Goal: Information Seeking & Learning: Learn about a topic

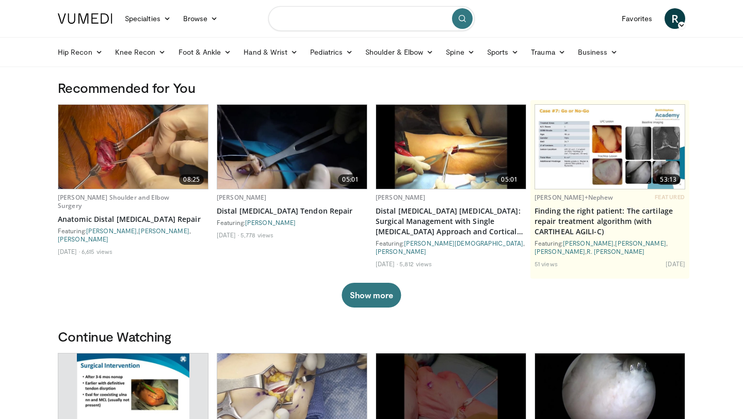
click at [347, 18] on input "Search topics, interventions" at bounding box center [371, 18] width 206 height 25
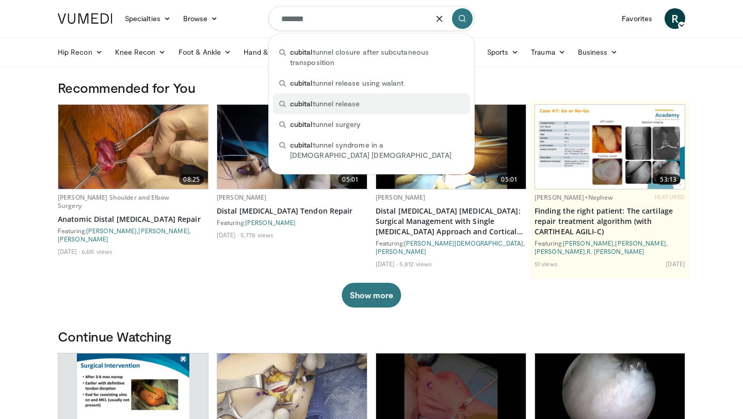
click at [353, 99] on span "cubital tunnel release" at bounding box center [325, 104] width 70 height 10
type input "**********"
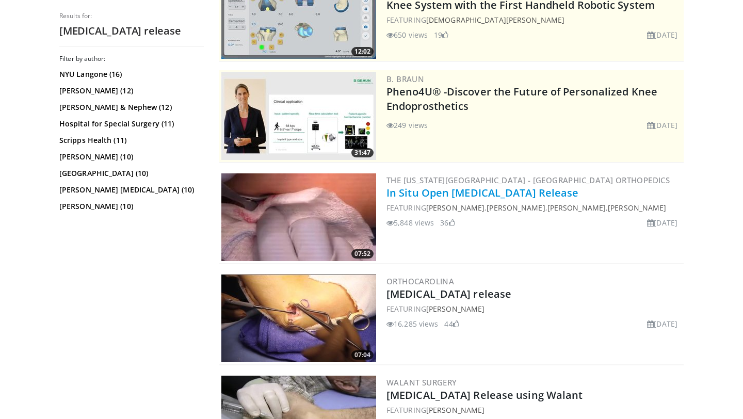
scroll to position [147, 0]
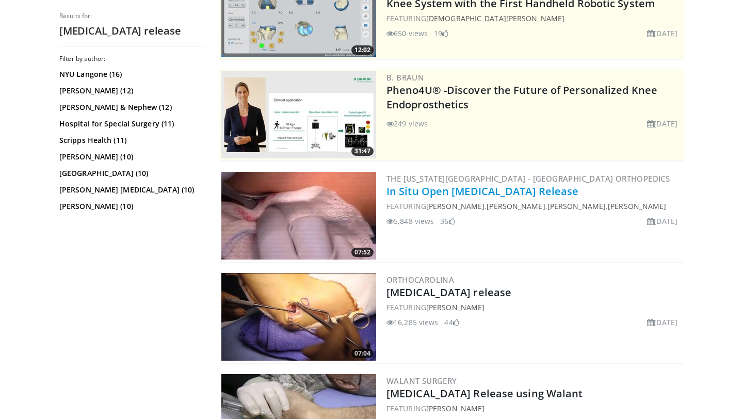
click at [417, 188] on link "In Situ Open [MEDICAL_DATA] Release" at bounding box center [482, 191] width 192 height 14
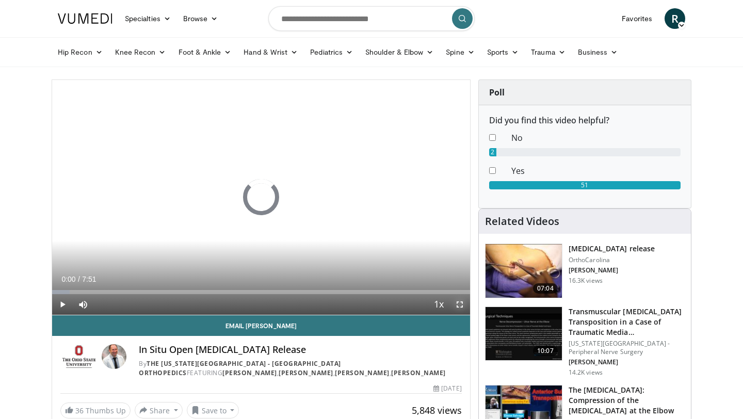
click at [458, 304] on span "Video Player" at bounding box center [459, 304] width 21 height 21
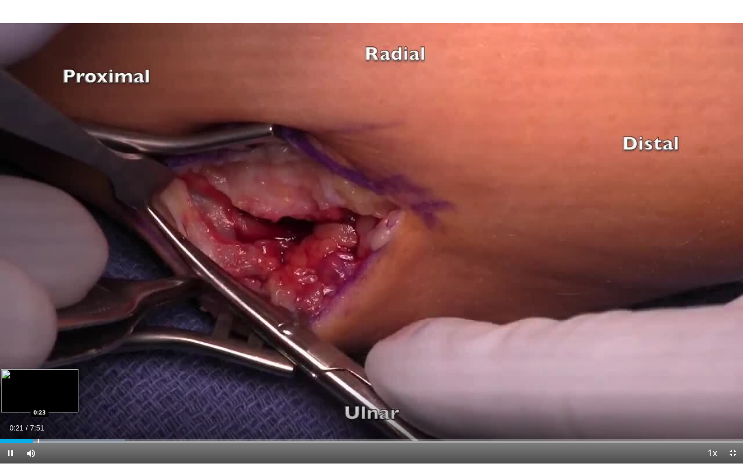
click at [38, 418] on div "Progress Bar" at bounding box center [38, 441] width 1 height 4
click at [44, 418] on div "Progress Bar" at bounding box center [44, 441] width 1 height 4
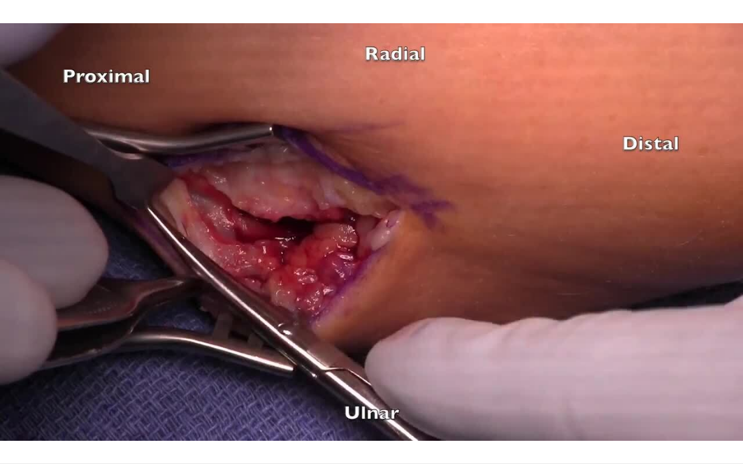
click at [54, 418] on div "Progress Bar" at bounding box center [70, 462] width 140 height 4
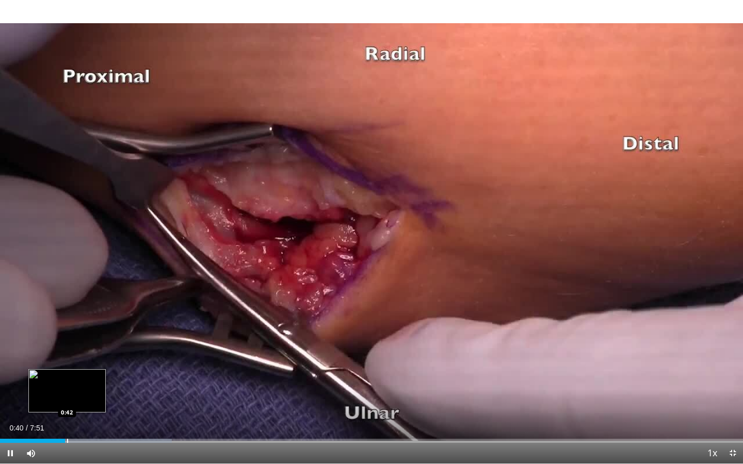
click at [67, 418] on div "Progress Bar" at bounding box center [67, 441] width 1 height 4
click at [75, 418] on div "Progress Bar" at bounding box center [75, 441] width 1 height 4
click at [86, 418] on div "Progress Bar" at bounding box center [86, 441] width 1 height 4
click at [98, 418] on div "Progress Bar" at bounding box center [98, 441] width 1 height 4
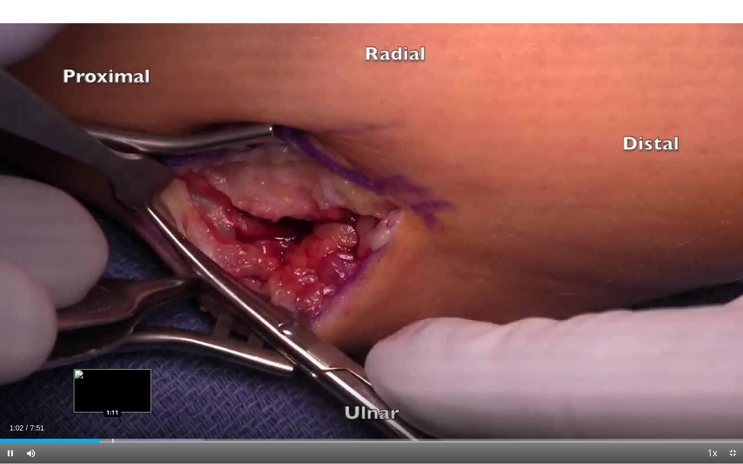
click at [112, 418] on div "Progress Bar" at bounding box center [112, 441] width 1 height 4
click at [126, 418] on div "Progress Bar" at bounding box center [125, 441] width 1 height 4
click at [148, 418] on div "Progress Bar" at bounding box center [148, 441] width 1 height 4
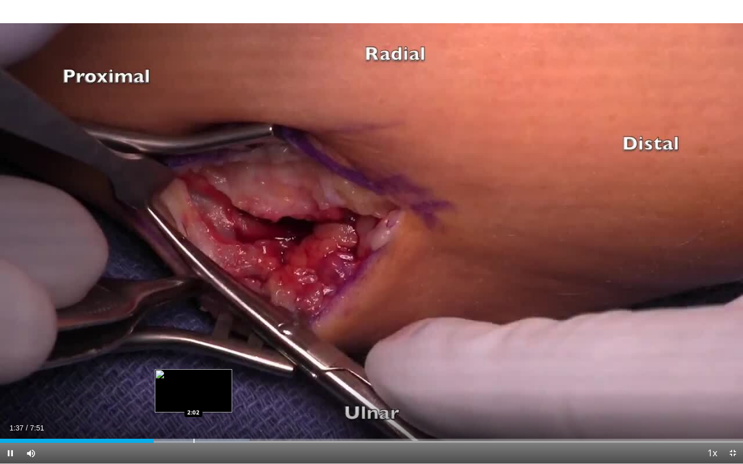
click at [193, 418] on div "Progress Bar" at bounding box center [193, 441] width 1 height 4
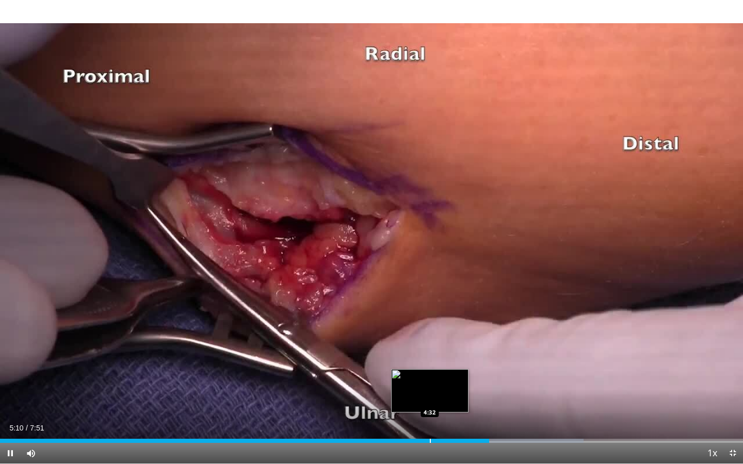
click at [429, 418] on div "Loaded : 78.51% 5:10 4:32" at bounding box center [371, 438] width 743 height 10
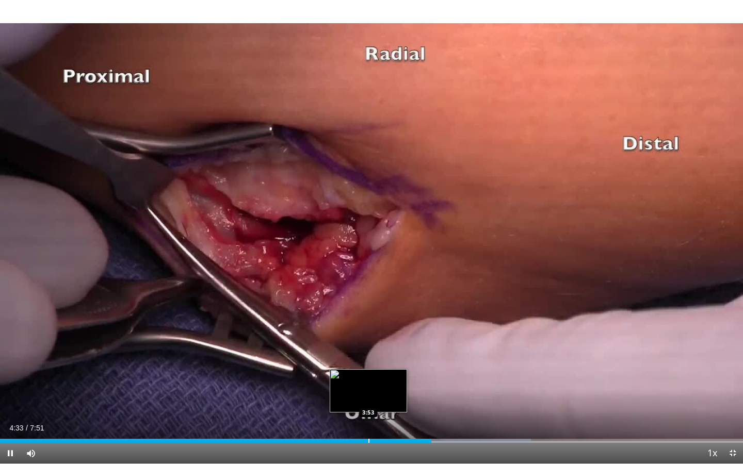
click at [368, 418] on div "Progress Bar" at bounding box center [368, 441] width 1 height 4
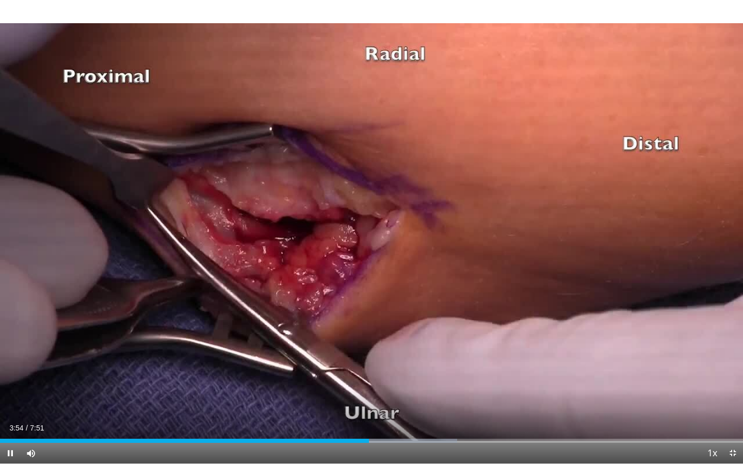
click at [349, 418] on div "Current Time 3:54 / Duration 7:51 Pause Skip Backward Skip Forward Mute 0% Load…" at bounding box center [371, 453] width 743 height 21
click at [275, 418] on div "Progress Bar" at bounding box center [275, 441] width 1 height 4
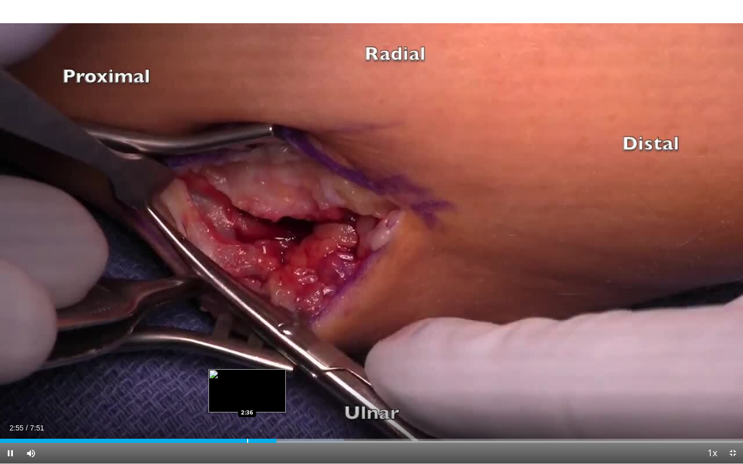
click at [247, 418] on div "Progress Bar" at bounding box center [247, 441] width 1 height 4
click at [228, 418] on div "Progress Bar" at bounding box center [228, 441] width 1 height 4
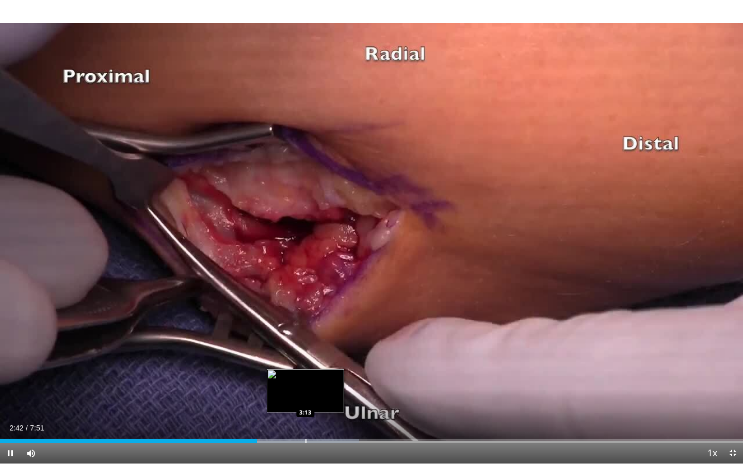
click at [306, 418] on div "Progress Bar" at bounding box center [305, 441] width 1 height 4
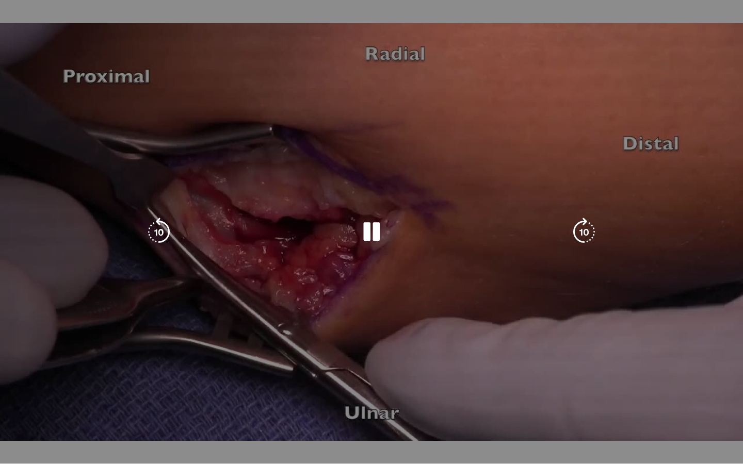
click at [433, 418] on div "Loaded : 48.35% 3:15 4:29" at bounding box center [371, 459] width 743 height 10
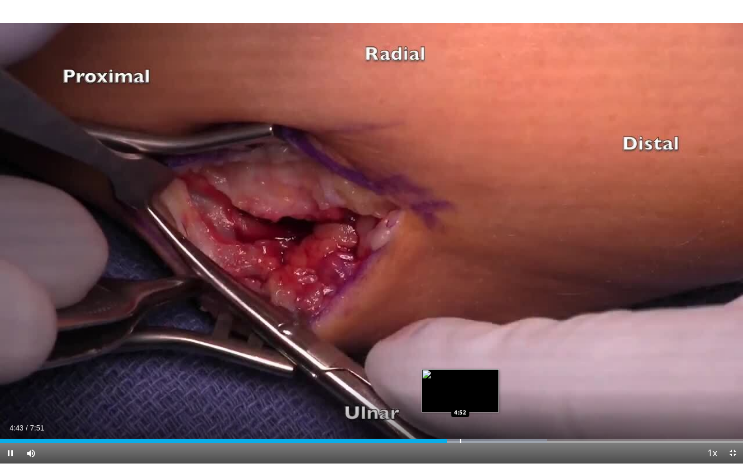
click at [460, 418] on div "Loaded : 73.59% 4:43 4:52" at bounding box center [371, 438] width 743 height 10
click at [481, 418] on div "Progress Bar" at bounding box center [481, 441] width 1 height 4
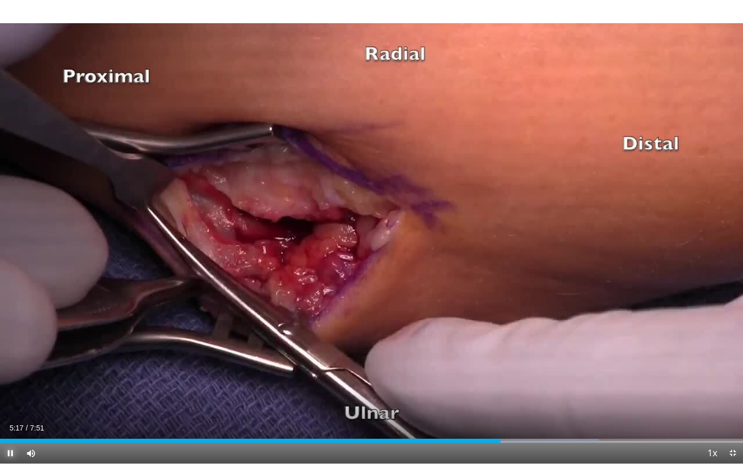
click at [10, 418] on span "Video Player" at bounding box center [10, 453] width 21 height 21
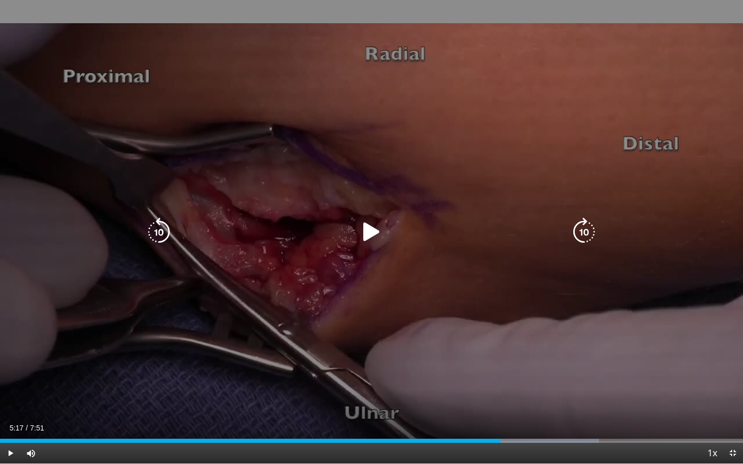
click at [357, 237] on icon "Video Player" at bounding box center [371, 232] width 29 height 29
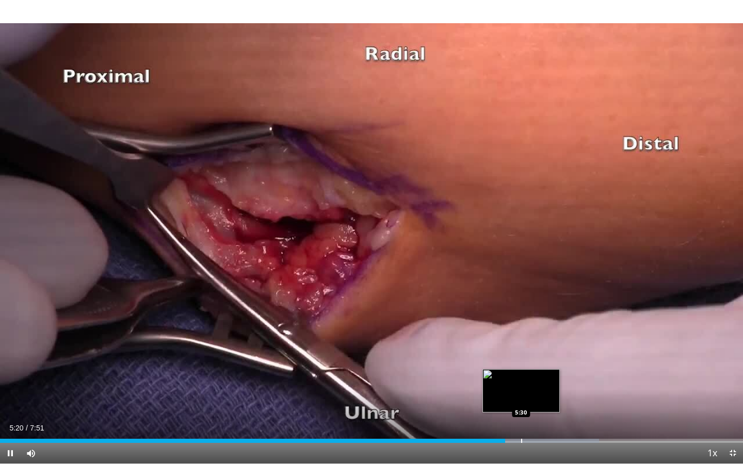
click at [520, 418] on div "Loaded : 80.63% 5:20 5:30" at bounding box center [371, 438] width 743 height 10
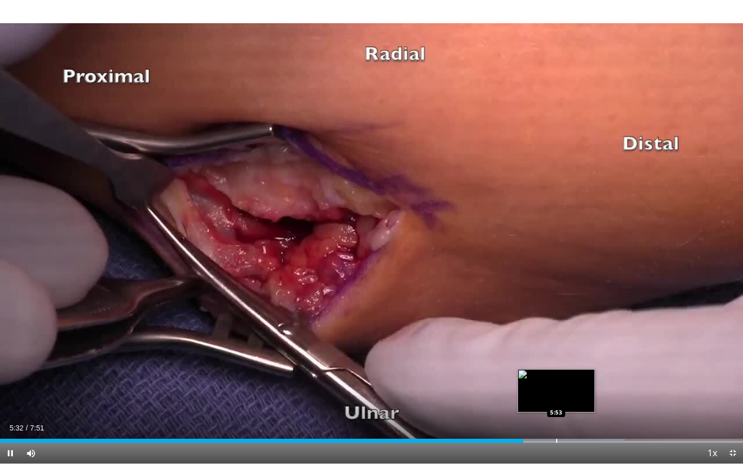
click at [556, 418] on div "Progress Bar" at bounding box center [556, 441] width 1 height 4
click at [579, 418] on div "Progress Bar" at bounding box center [579, 441] width 1 height 4
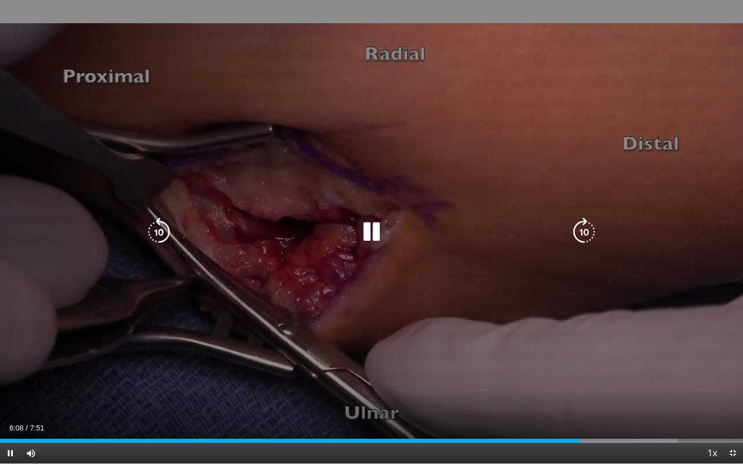
click at [373, 231] on icon "Video Player" at bounding box center [371, 232] width 29 height 29
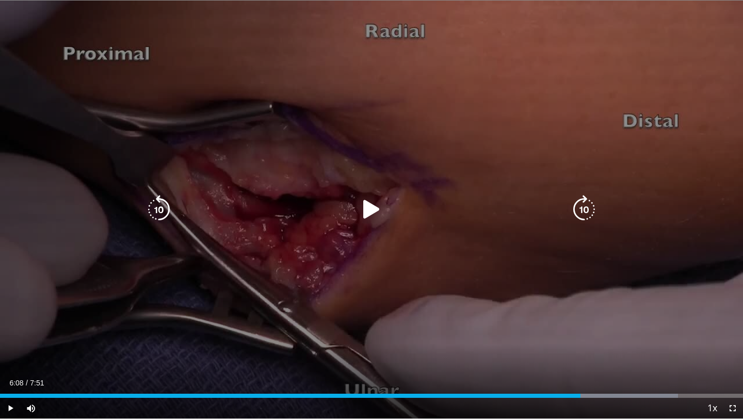
scroll to position [67, 0]
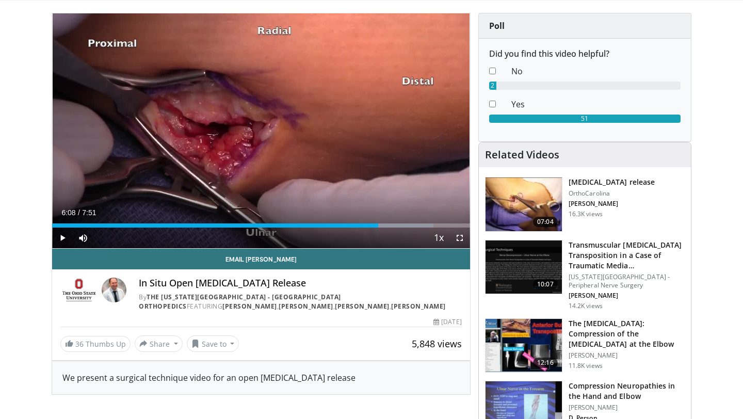
click at [539, 192] on img at bounding box center [523, 204] width 76 height 54
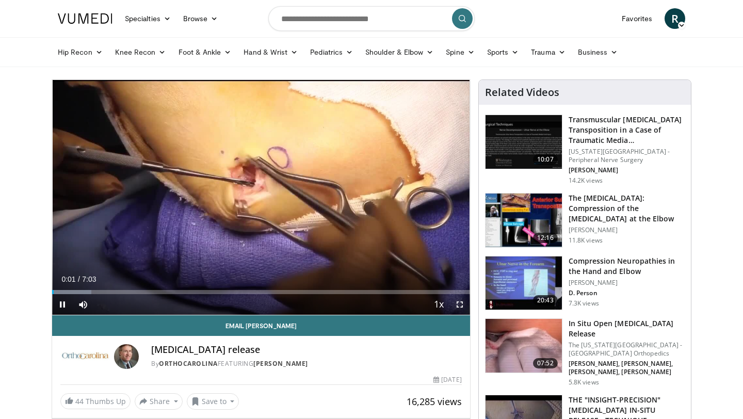
click at [462, 304] on span "Video Player" at bounding box center [459, 304] width 21 height 21
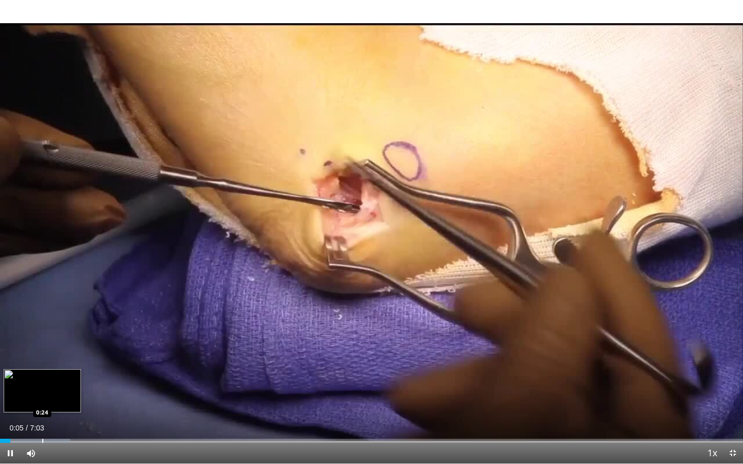
click at [42, 418] on div "Loaded : 9.44% 0:05 0:24" at bounding box center [371, 438] width 743 height 10
click at [14, 418] on span "Video Player" at bounding box center [10, 453] width 21 height 21
click at [34, 418] on div "Progress Bar" at bounding box center [34, 441] width 1 height 4
click at [25, 418] on div "0:19" at bounding box center [17, 441] width 34 height 4
click at [10, 418] on span "Video Player" at bounding box center [10, 453] width 21 height 21
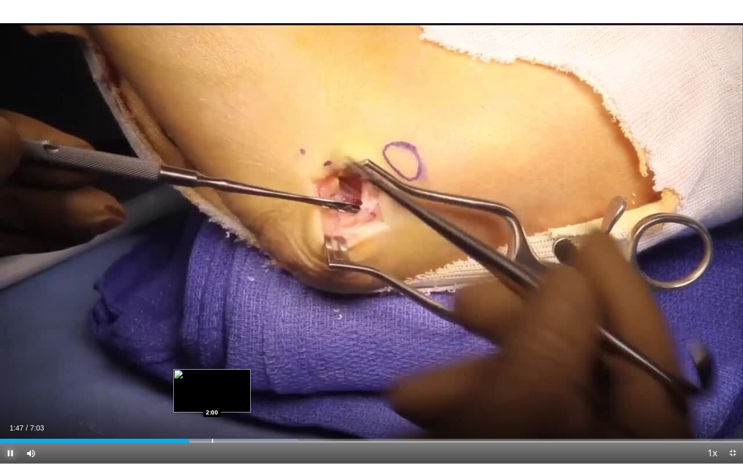
click at [212, 418] on div "Progress Bar" at bounding box center [212, 441] width 1 height 4
click at [237, 418] on div "Loaded : 44.75% 2:02 2:15" at bounding box center [371, 438] width 743 height 10
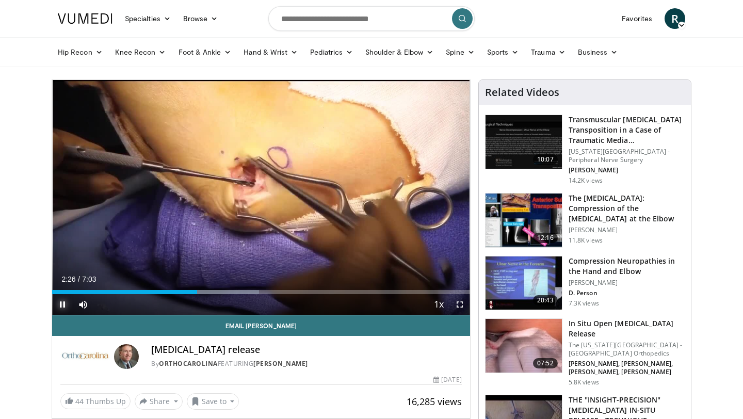
click at [60, 303] on span "Video Player" at bounding box center [62, 304] width 21 height 21
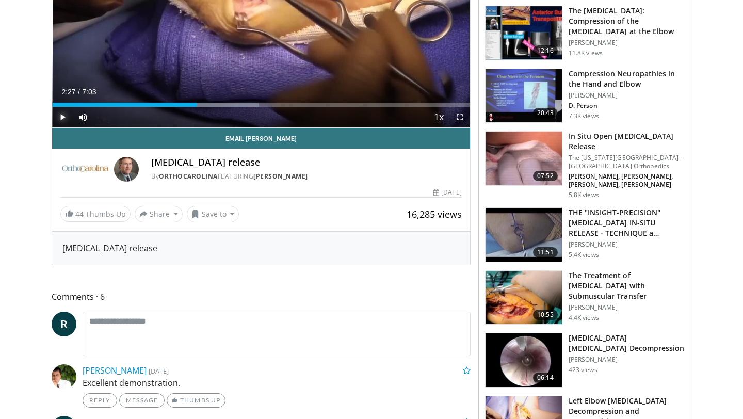
scroll to position [273, 0]
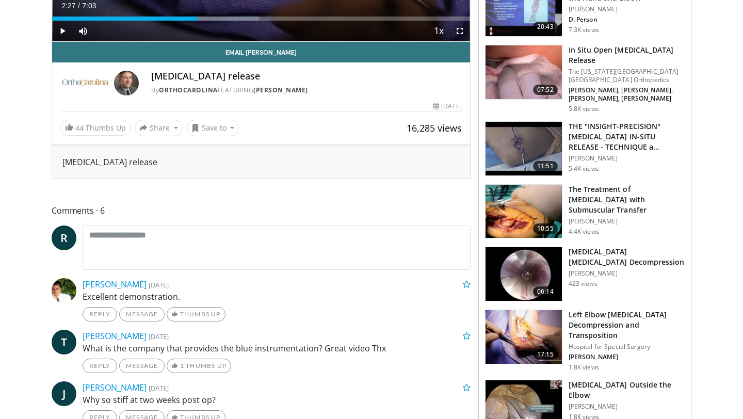
click at [602, 319] on h3 "Left Elbow [MEDICAL_DATA] Decompression and Transposition" at bounding box center [626, 324] width 116 height 31
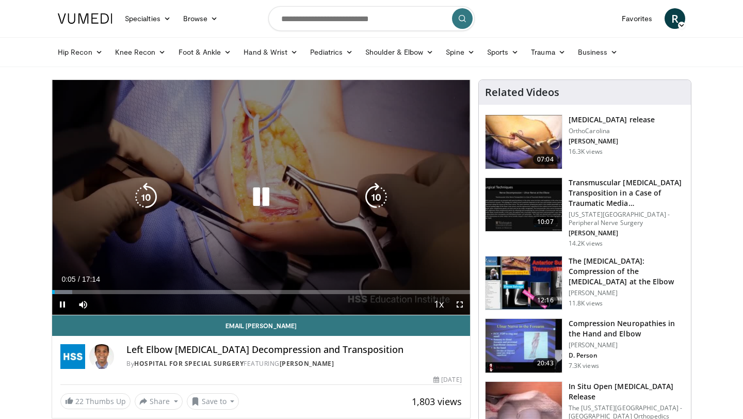
click at [264, 203] on icon "Video Player" at bounding box center [261, 197] width 29 height 29
click at [249, 202] on icon "Video Player" at bounding box center [261, 197] width 29 height 29
click at [261, 200] on icon "Video Player" at bounding box center [261, 197] width 29 height 29
click at [268, 197] on icon "Video Player" at bounding box center [261, 197] width 29 height 29
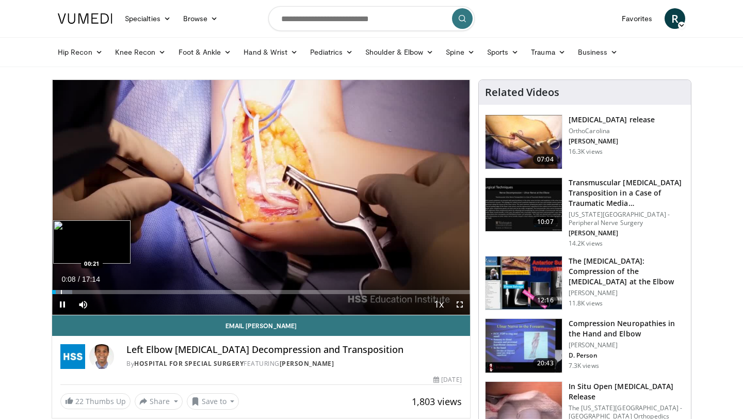
click at [61, 290] on div "Progress Bar" at bounding box center [61, 292] width 1 height 4
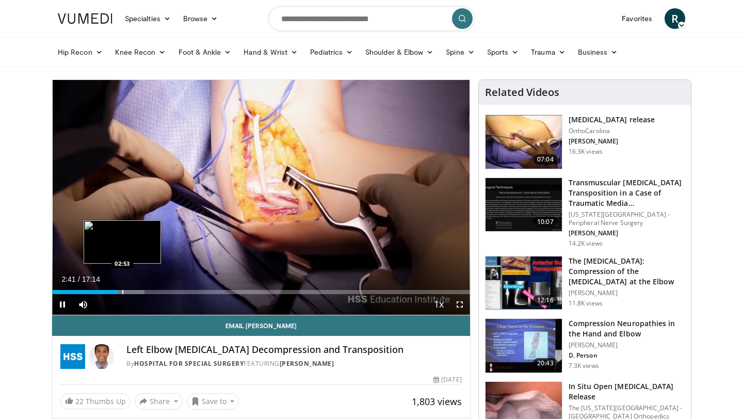
click at [122, 293] on div "Progress Bar" at bounding box center [122, 292] width 1 height 4
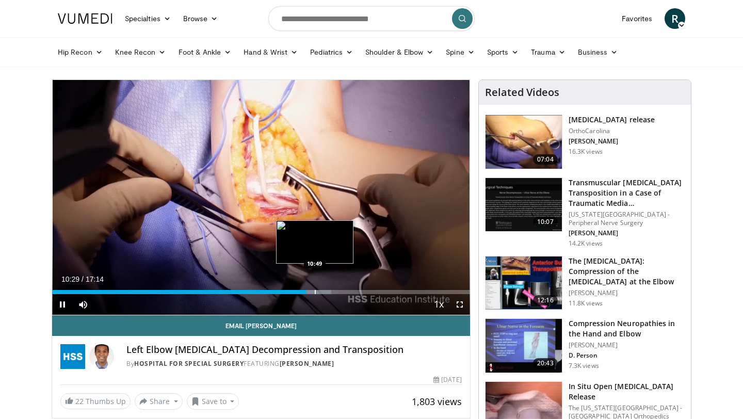
click at [315, 292] on div "Progress Bar" at bounding box center [315, 292] width 1 height 4
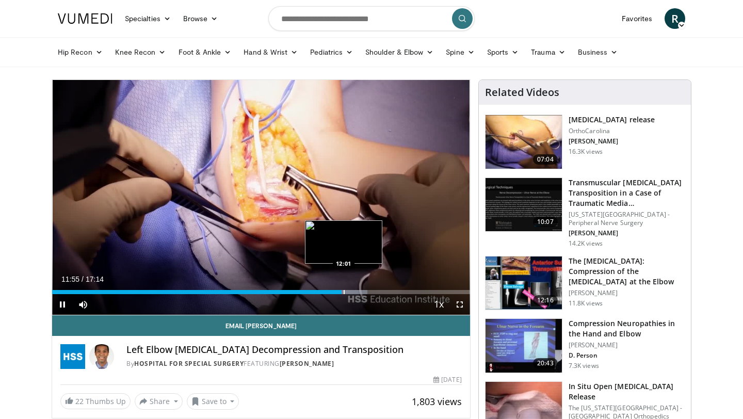
click at [345, 290] on div "Progress Bar" at bounding box center [344, 292] width 1 height 4
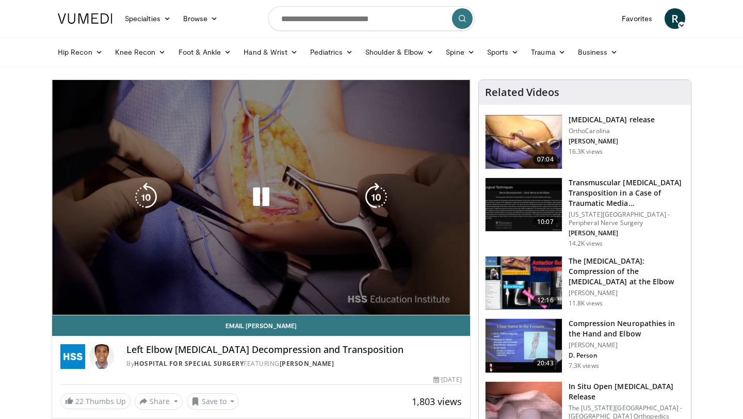
click at [0, 0] on div "Progress Bar" at bounding box center [0, 0] width 0 height 0
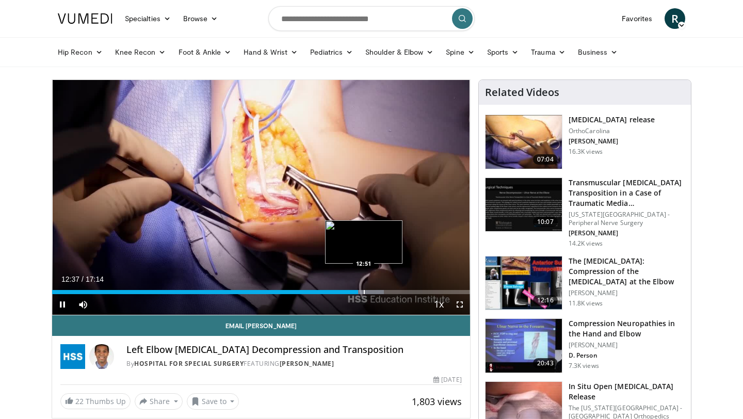
click at [364, 291] on div "Progress Bar" at bounding box center [364, 292] width 1 height 4
click at [365, 291] on div "Progress Bar" at bounding box center [364, 292] width 1 height 4
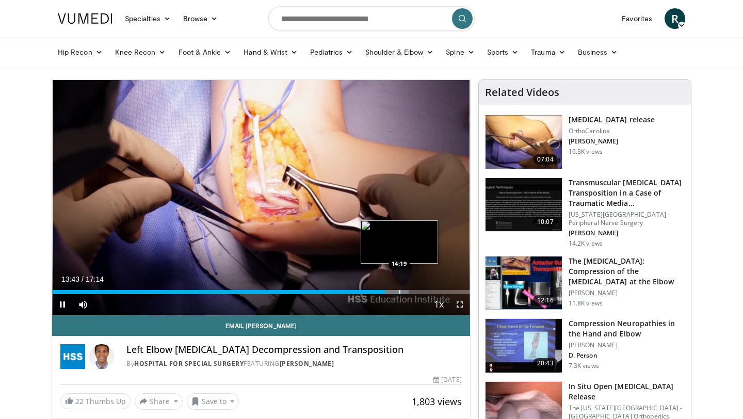
click at [399, 288] on div "Loaded : 85.37% 13:43 14:19" at bounding box center [261, 289] width 418 height 10
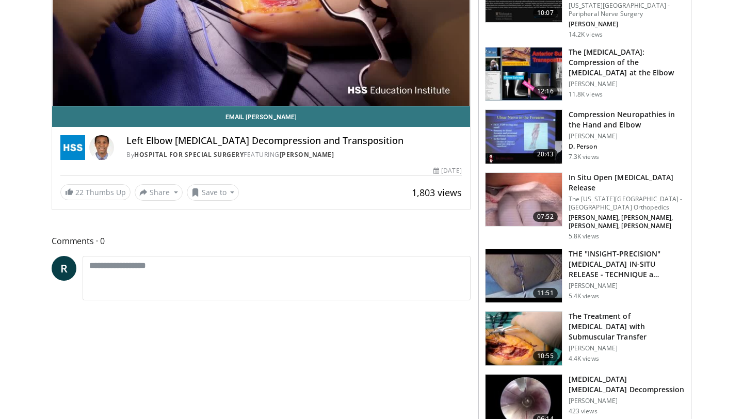
scroll to position [259, 0]
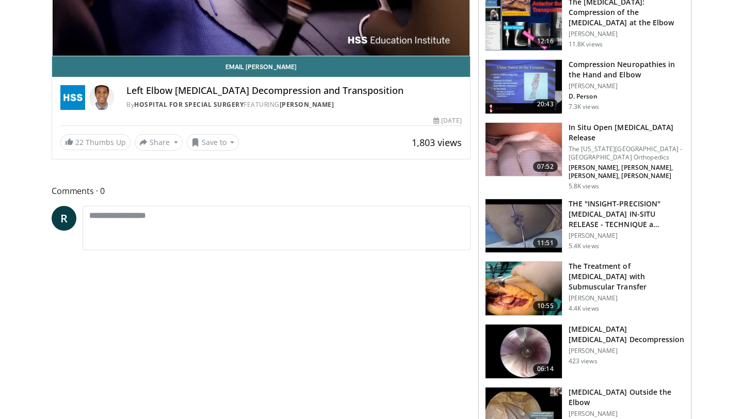
click at [528, 283] on img at bounding box center [523, 288] width 76 height 54
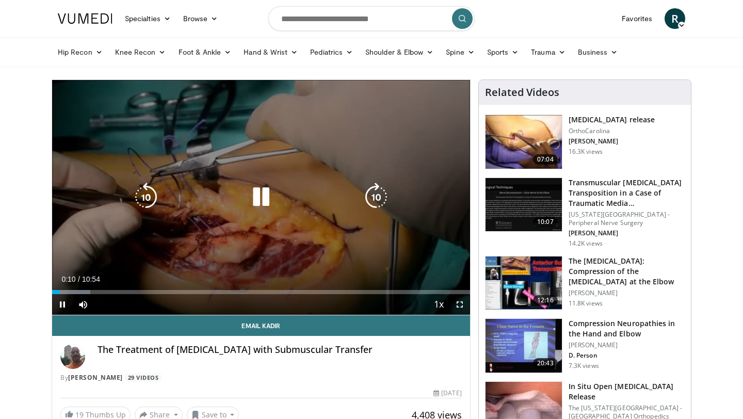
click at [260, 200] on icon "Video Player" at bounding box center [261, 197] width 29 height 29
click at [262, 194] on icon "Video Player" at bounding box center [261, 197] width 29 height 29
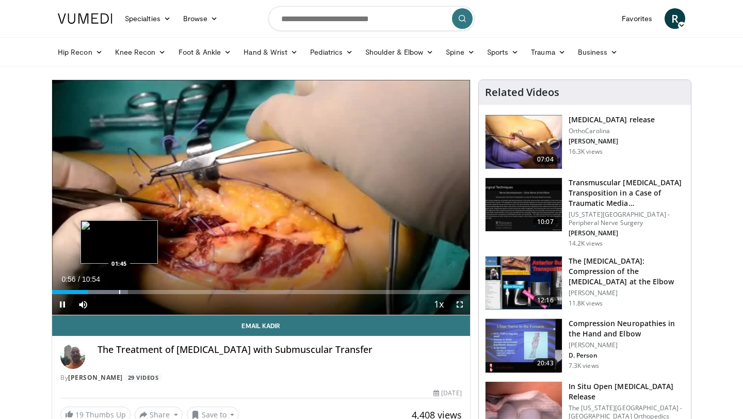
click at [119, 293] on div "Progress Bar" at bounding box center [119, 292] width 1 height 4
click at [138, 290] on div "Progress Bar" at bounding box center [137, 292] width 1 height 4
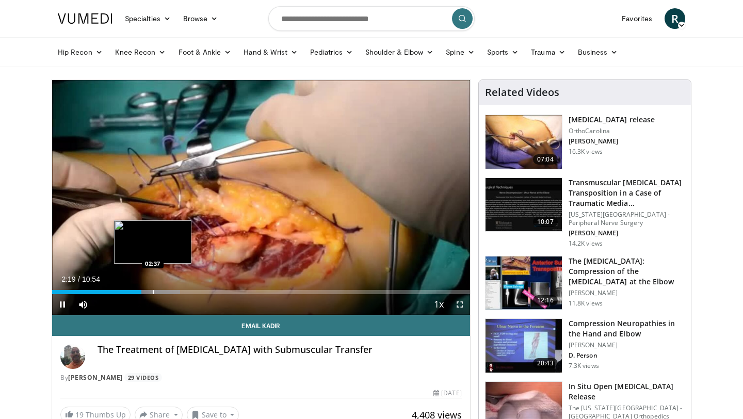
click at [153, 292] on div "Progress Bar" at bounding box center [153, 292] width 1 height 4
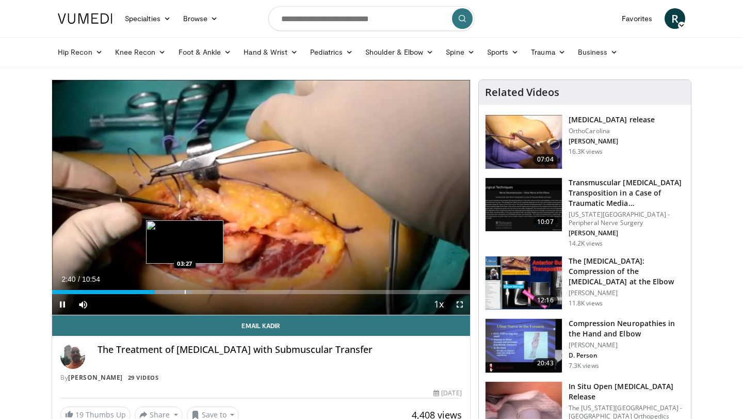
click at [185, 290] on div "Progress Bar" at bounding box center [185, 292] width 1 height 4
click at [190, 290] on div "Progress Bar" at bounding box center [190, 292] width 1 height 4
click at [201, 290] on div "10 seconds Tap to unmute" at bounding box center [261, 197] width 418 height 235
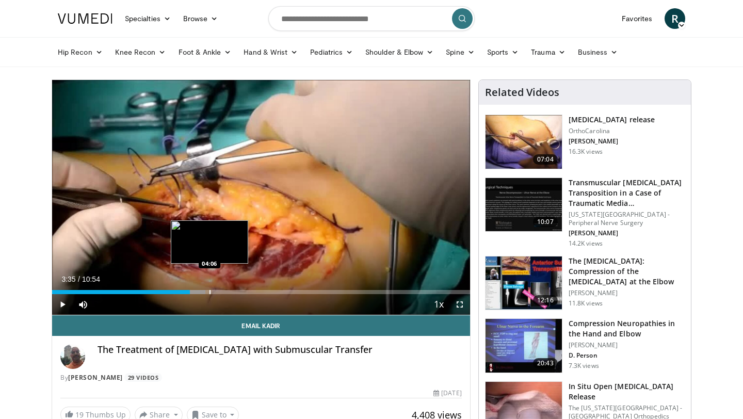
click at [209, 290] on div "Progress Bar" at bounding box center [209, 292] width 1 height 4
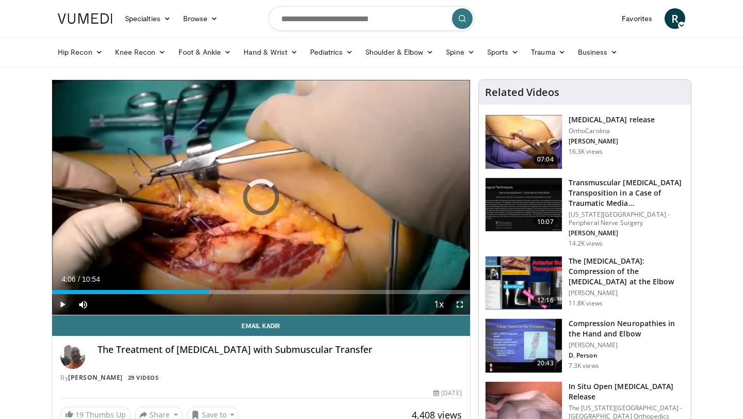
click at [64, 304] on span "Video Player" at bounding box center [62, 304] width 21 height 21
click at [63, 303] on span "Video Player" at bounding box center [62, 304] width 21 height 21
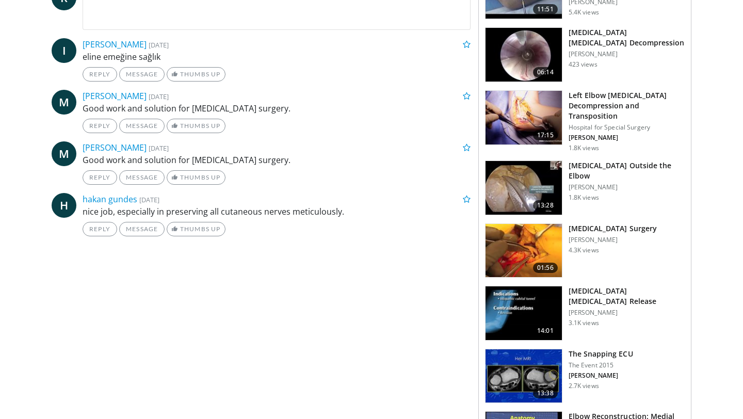
scroll to position [507, 0]
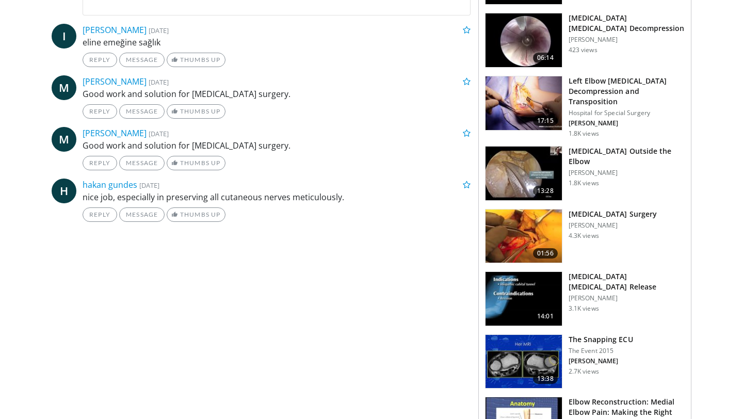
click at [541, 231] on img at bounding box center [523, 236] width 76 height 54
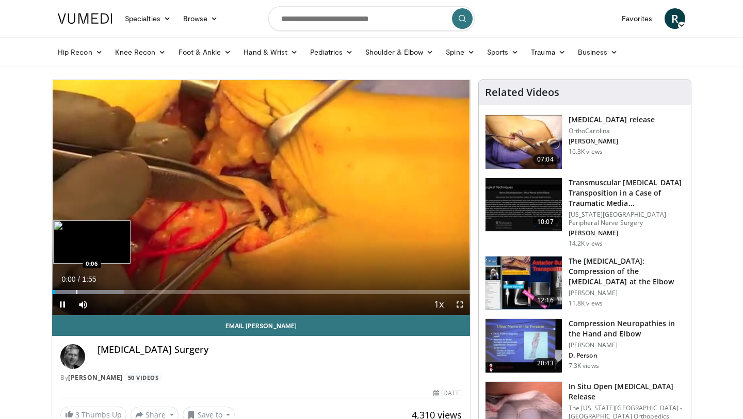
click at [76, 290] on div "Progress Bar" at bounding box center [76, 292] width 1 height 4
click at [99, 290] on div "Progress Bar" at bounding box center [97, 292] width 1 height 4
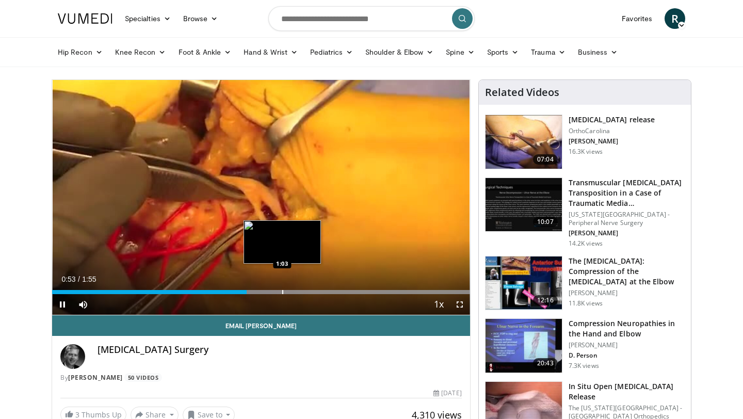
click at [283, 287] on div "Loaded : 100.00% 0:53 1:03" at bounding box center [261, 289] width 418 height 10
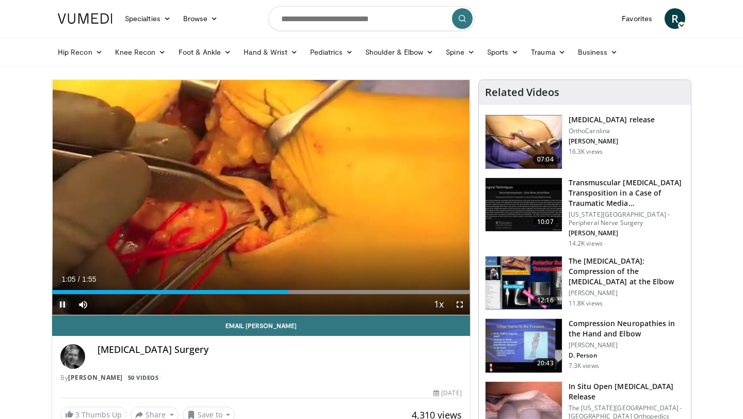
click at [64, 303] on span "Video Player" at bounding box center [62, 304] width 21 height 21
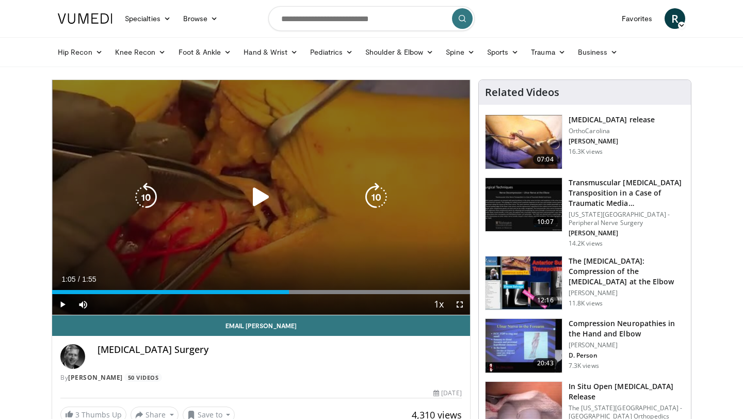
click at [258, 188] on icon "Video Player" at bounding box center [261, 197] width 29 height 29
click at [261, 200] on icon "Video Player" at bounding box center [261, 197] width 29 height 29
